Goal: Transaction & Acquisition: Purchase product/service

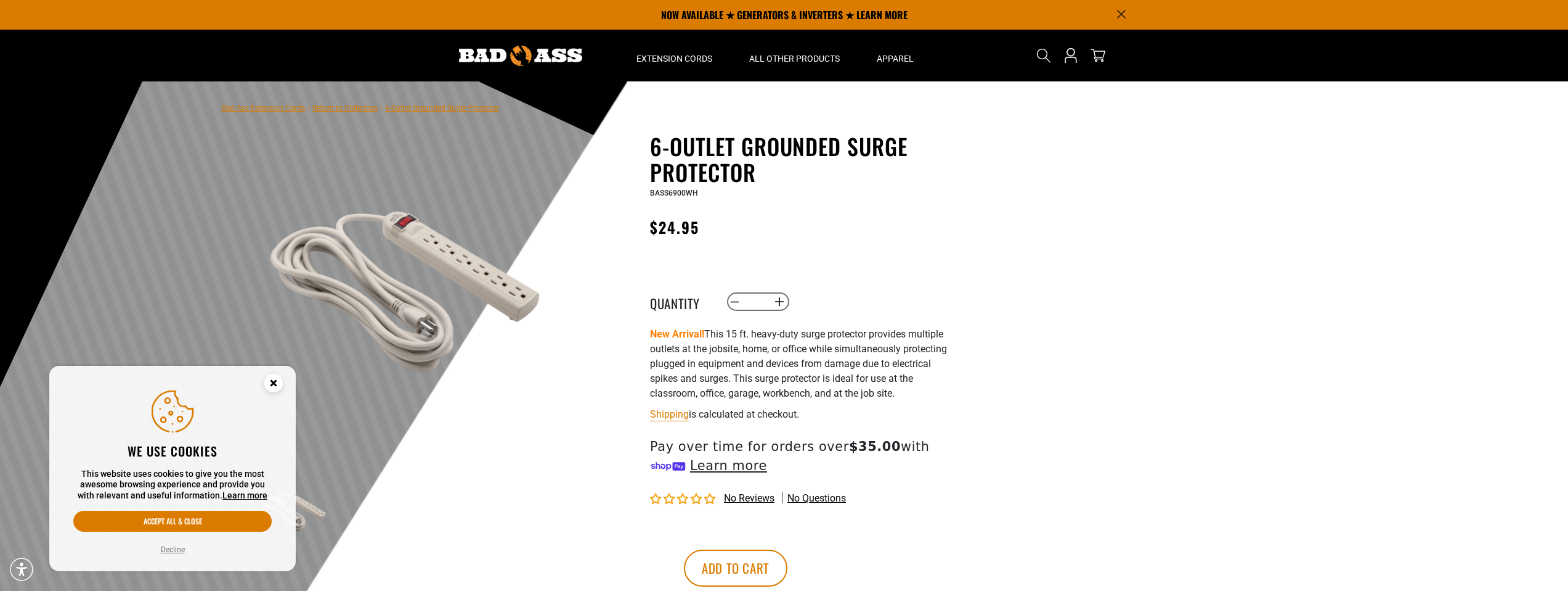
click at [546, 58] on img at bounding box center [520, 55] width 123 height 20
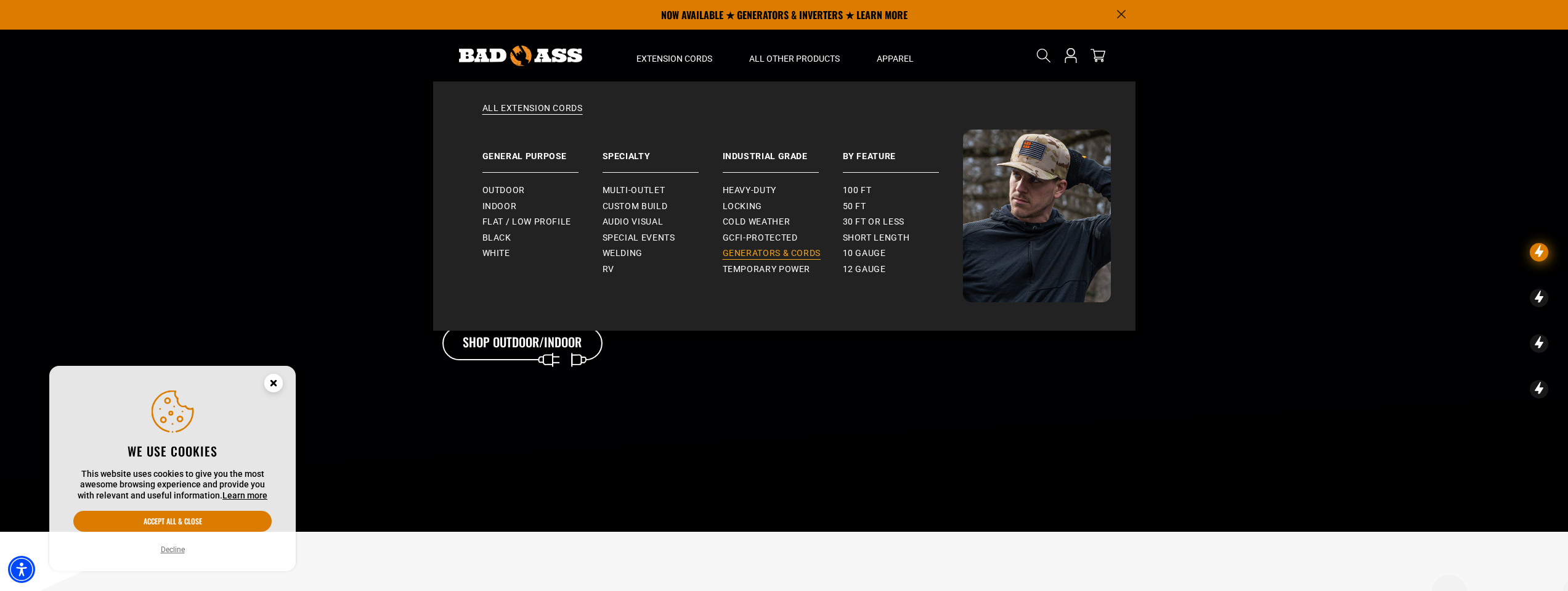
click at [804, 252] on span "Generators & Cords" at bounding box center [772, 254] width 99 height 12
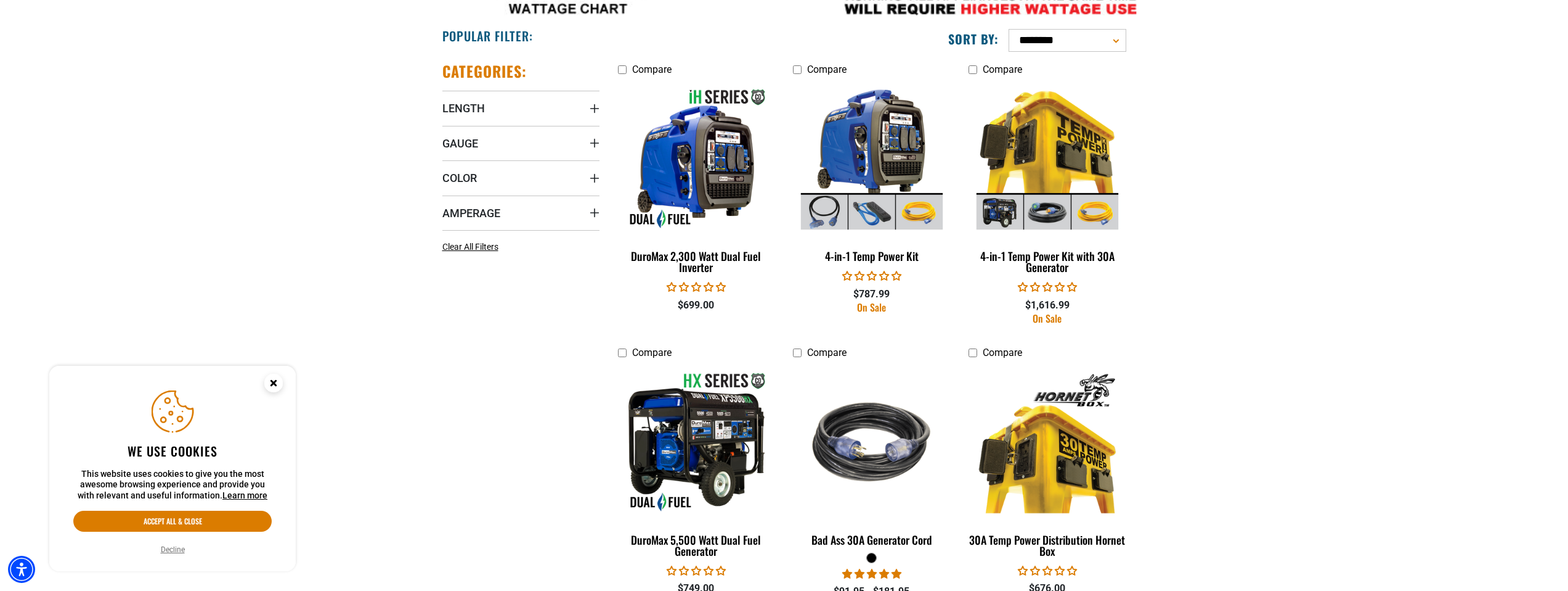
scroll to position [714, 0]
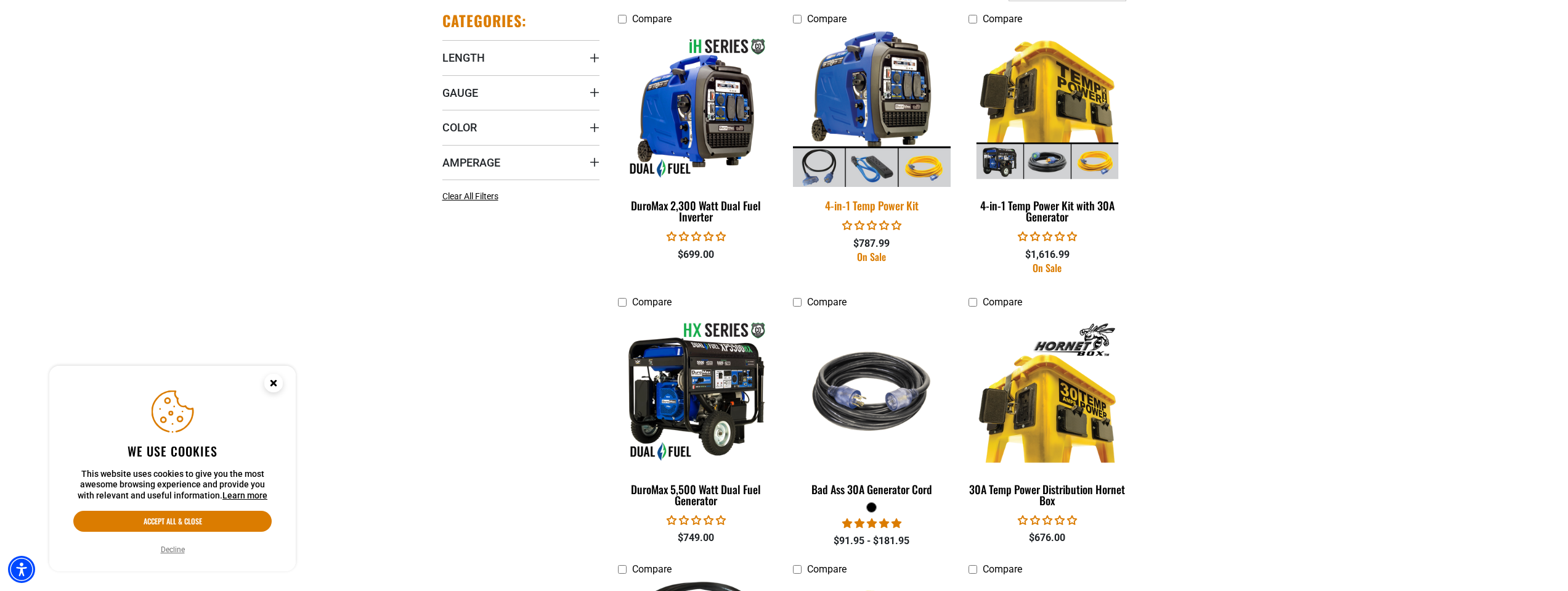
click at [905, 118] on img at bounding box center [872, 108] width 173 height 158
